Goal: Navigation & Orientation: Find specific page/section

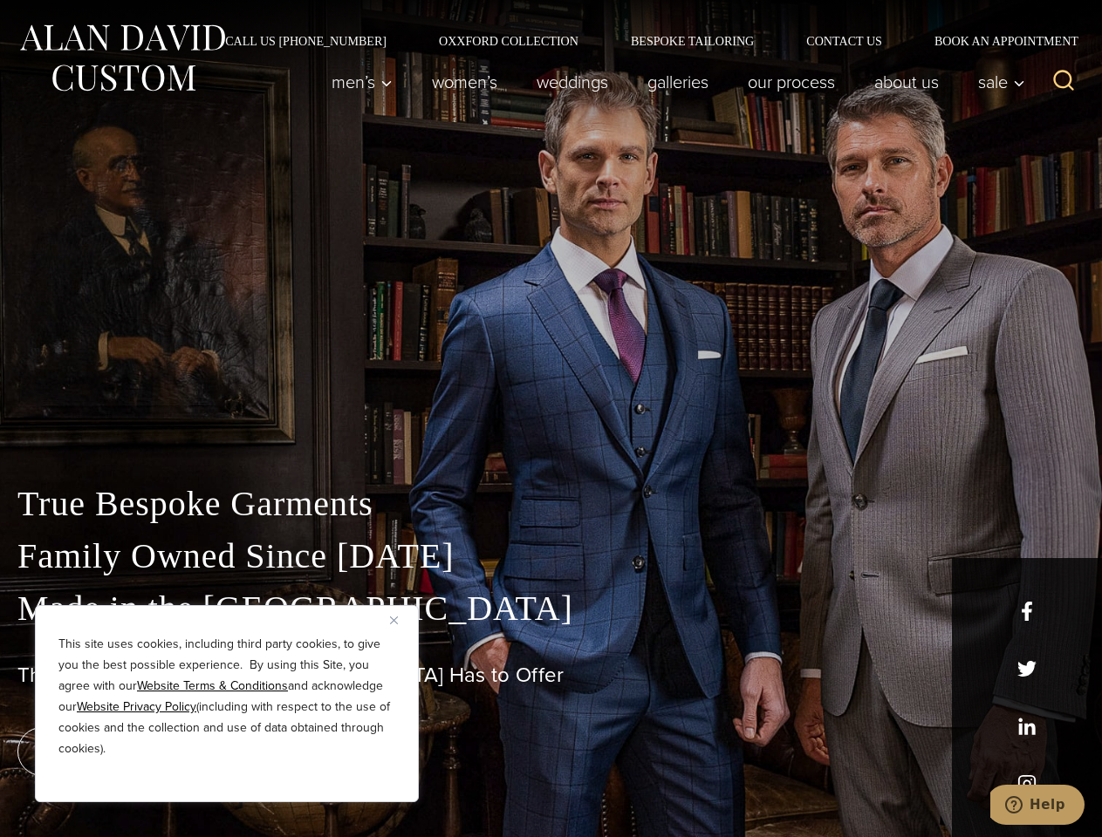
click at [550, 419] on div "True Bespoke Garments Family Owned Since [DATE] Made in [GEOGRAPHIC_DATA] The B…" at bounding box center [551, 614] width 1102 height 447
click at [400, 620] on button "Close" at bounding box center [400, 620] width 21 height 21
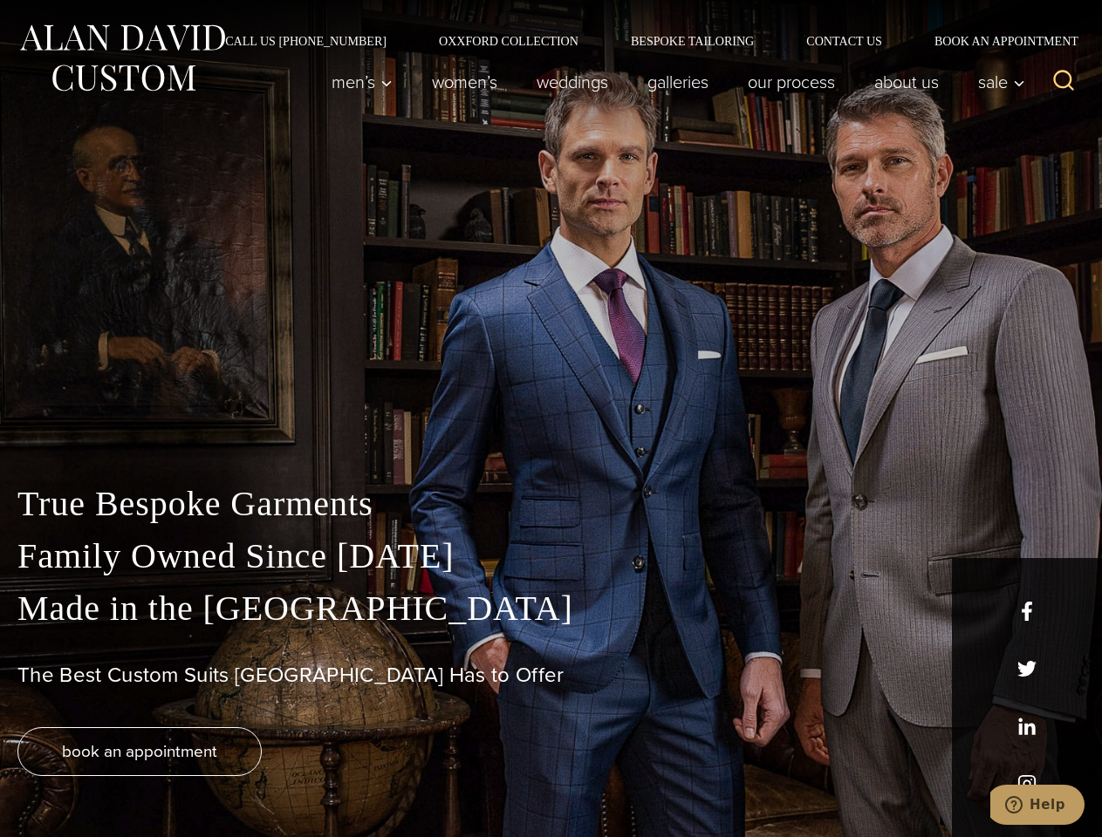
click at [227, 779] on div "True Bespoke Garments Family Owned Since [DATE] Made in [GEOGRAPHIC_DATA] The B…" at bounding box center [551, 657] width 1102 height 359
click at [1063, 82] on icon "Search" at bounding box center [1063, 80] width 25 height 25
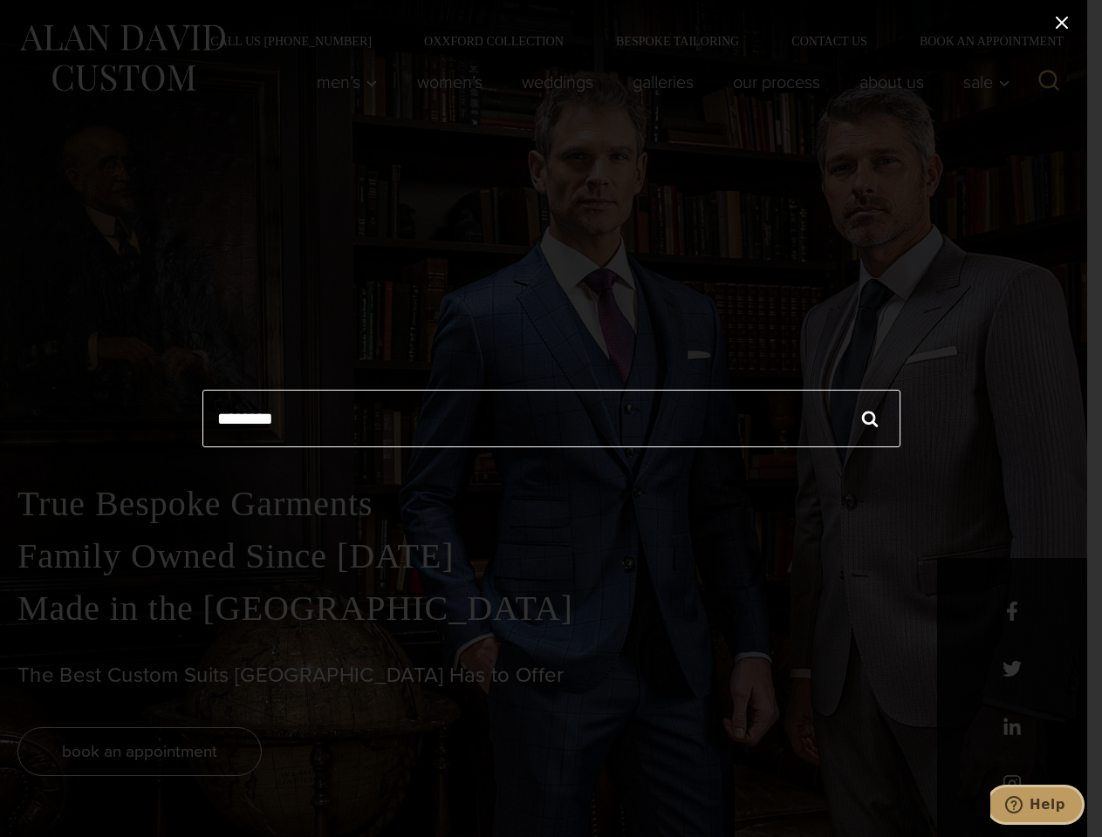
click at [1022, 805] on icon "Help" at bounding box center [1013, 804] width 17 height 17
